Goal: Task Accomplishment & Management: Manage account settings

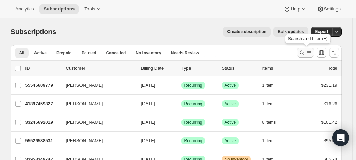
click at [304, 52] on icon "Search and filter results" at bounding box center [301, 52] width 7 height 7
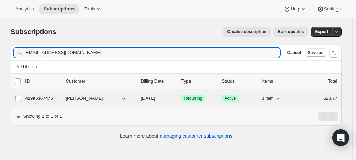
type input "littleredhensolutions@gmail.com"
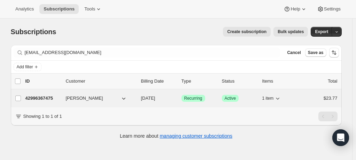
click at [68, 99] on span "Cheryl Detrich" at bounding box center [84, 98] width 37 height 7
drag, startPoint x: 61, startPoint y: 100, endPoint x: 49, endPoint y: 99, distance: 12.2
click at [60, 100] on p "42996367475" at bounding box center [42, 98] width 35 height 7
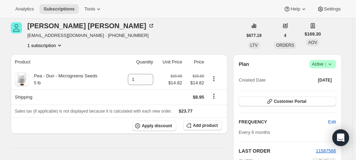
scroll to position [35, 0]
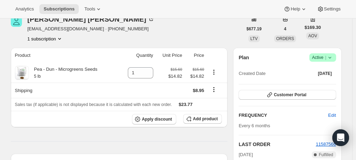
click at [333, 57] on icon at bounding box center [329, 57] width 7 height 7
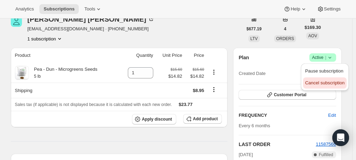
click at [329, 81] on span "Cancel subscription" at bounding box center [324, 82] width 39 height 5
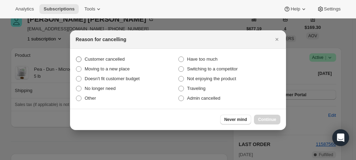
drag, startPoint x: 81, startPoint y: 59, endPoint x: 81, endPoint y: 63, distance: 4.2
click at [81, 59] on span ":rbv:" at bounding box center [79, 59] width 6 height 6
click at [76, 57] on input "Customer cancelled" at bounding box center [76, 56] width 0 height 0
radio input "true"
click at [268, 120] on span "Continue" at bounding box center [267, 120] width 18 height 6
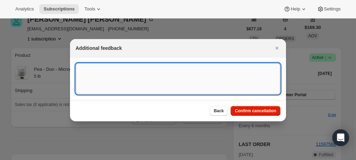
click at [148, 80] on textarea ":rbv:" at bounding box center [178, 78] width 205 height 31
type textarea "call request"
click at [275, 112] on span "Confirm cancellation" at bounding box center [255, 111] width 41 height 6
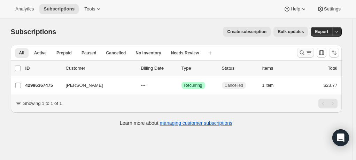
click at [306, 52] on div "Search and filter results" at bounding box center [305, 52] width 14 height 7
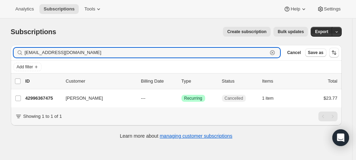
paste input "[EMAIL_ADDRESS][DOMAIN_NAME]"
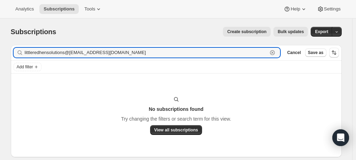
drag, startPoint x: 185, startPoint y: 52, endPoint x: -1, endPoint y: 59, distance: 186.6
click at [0, 59] on html "Analytics Subscriptions Tools Help Settings Skip to content Subscriptions. This…" at bounding box center [178, 80] width 356 height 160
type input "littleredhensolutions@[EMAIL_ADDRESS][DOMAIN_NAME]"
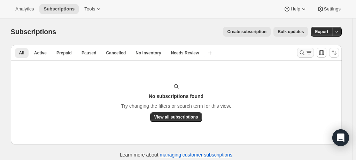
click at [307, 53] on icon "Search and filter results" at bounding box center [308, 52] width 7 height 7
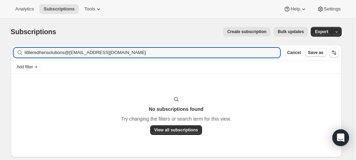
drag, startPoint x: 121, startPoint y: 58, endPoint x: -50, endPoint y: 49, distance: 171.4
click at [0, 49] on html "Analytics Subscriptions Tools Help Settings Skip to content Subscriptions. This…" at bounding box center [178, 80] width 356 height 160
type input "[EMAIL_ADDRESS][DOMAIN_NAME]"
